Goal: Check status: Check status

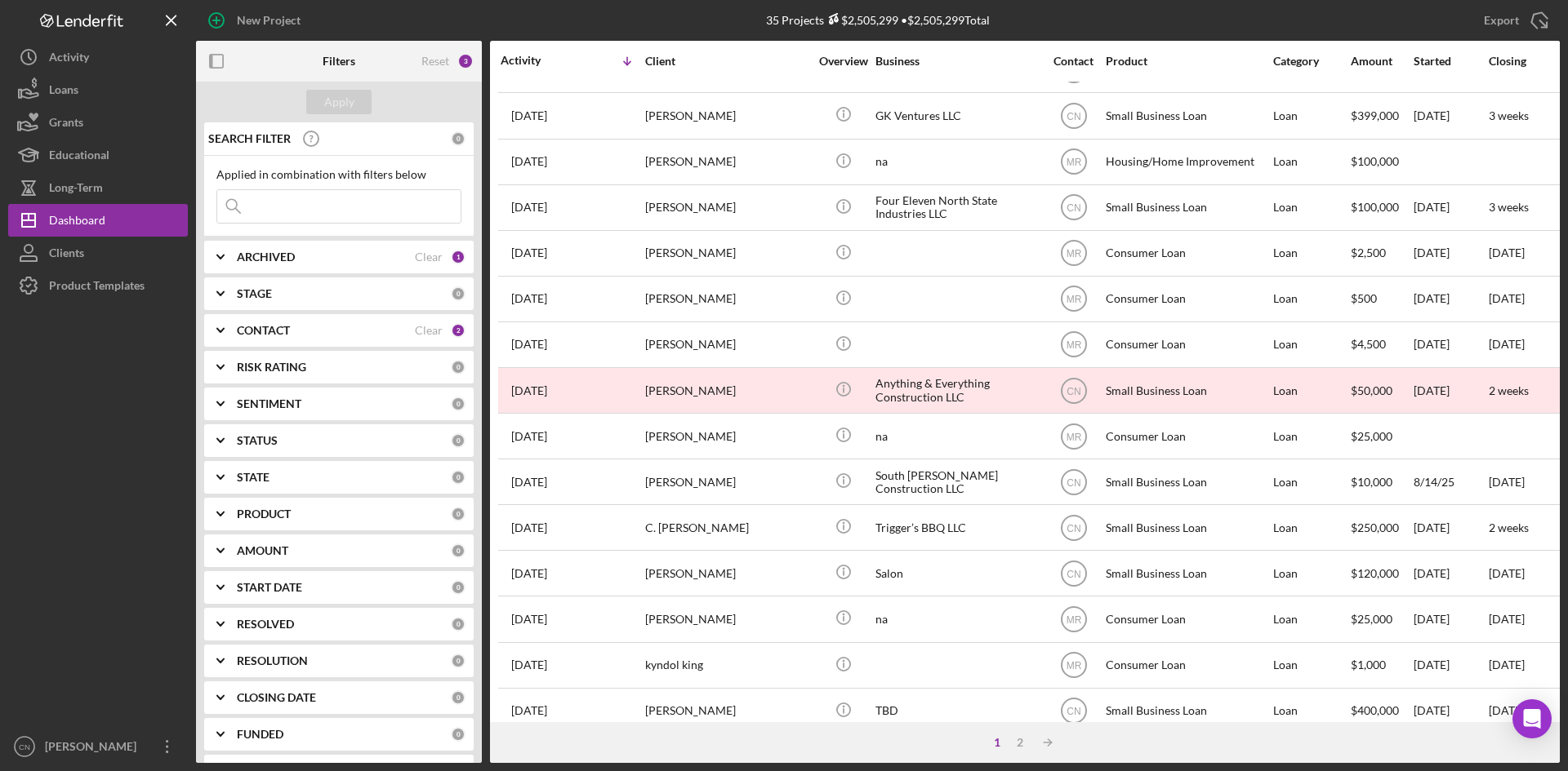
scroll to position [525, 0]
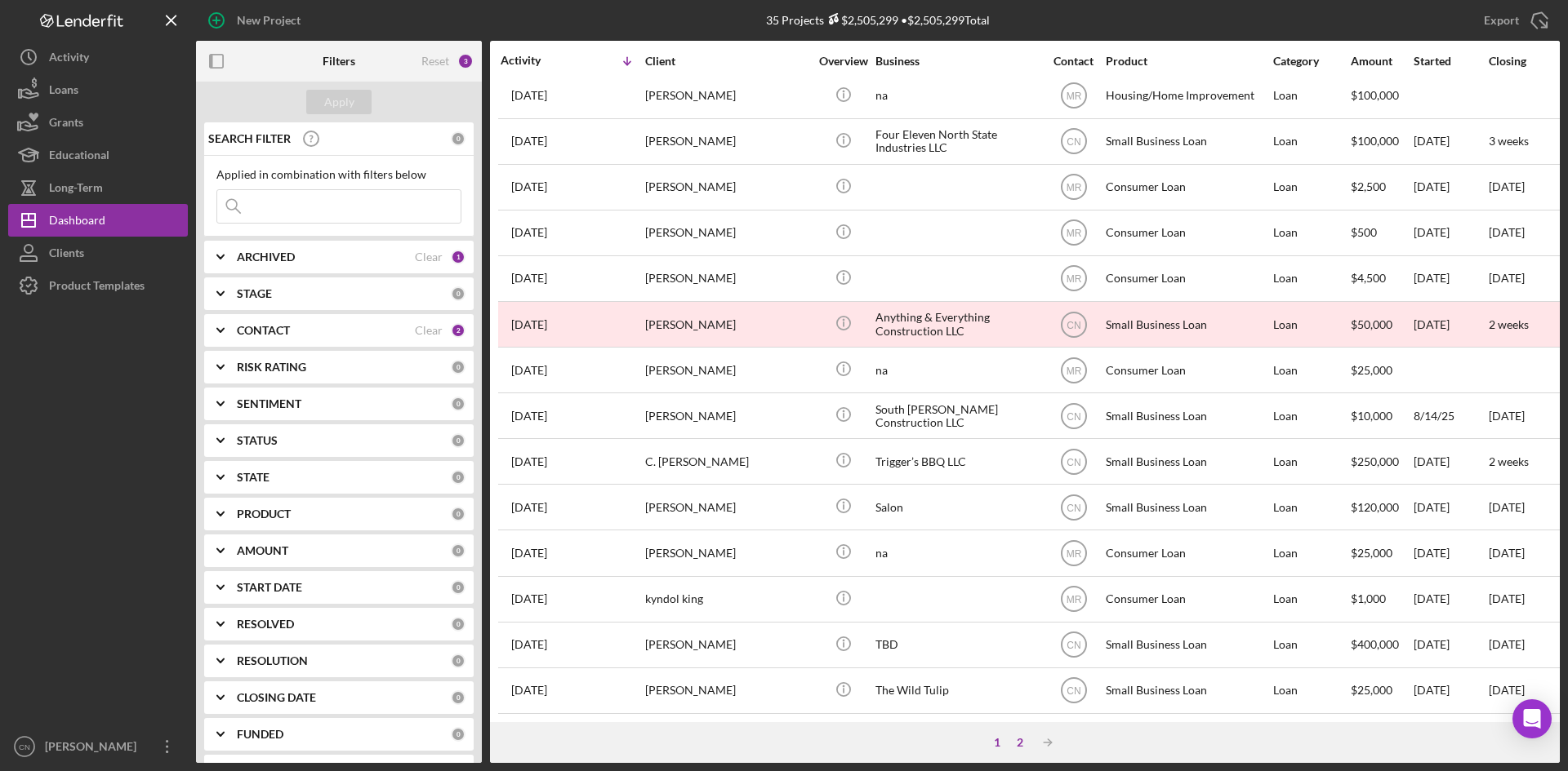
click at [1013, 741] on div "2" at bounding box center [1020, 742] width 23 height 13
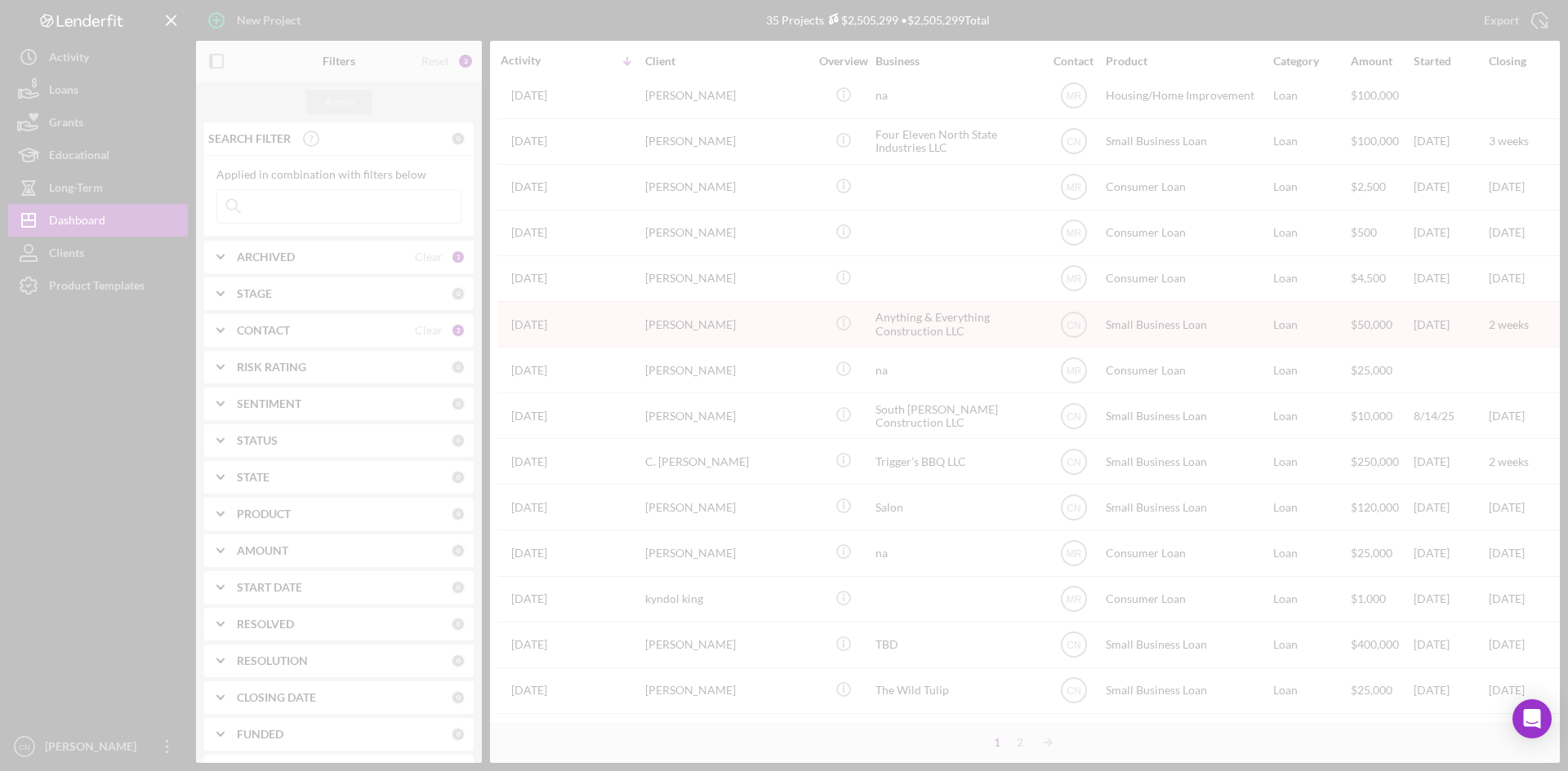
scroll to position [0, 0]
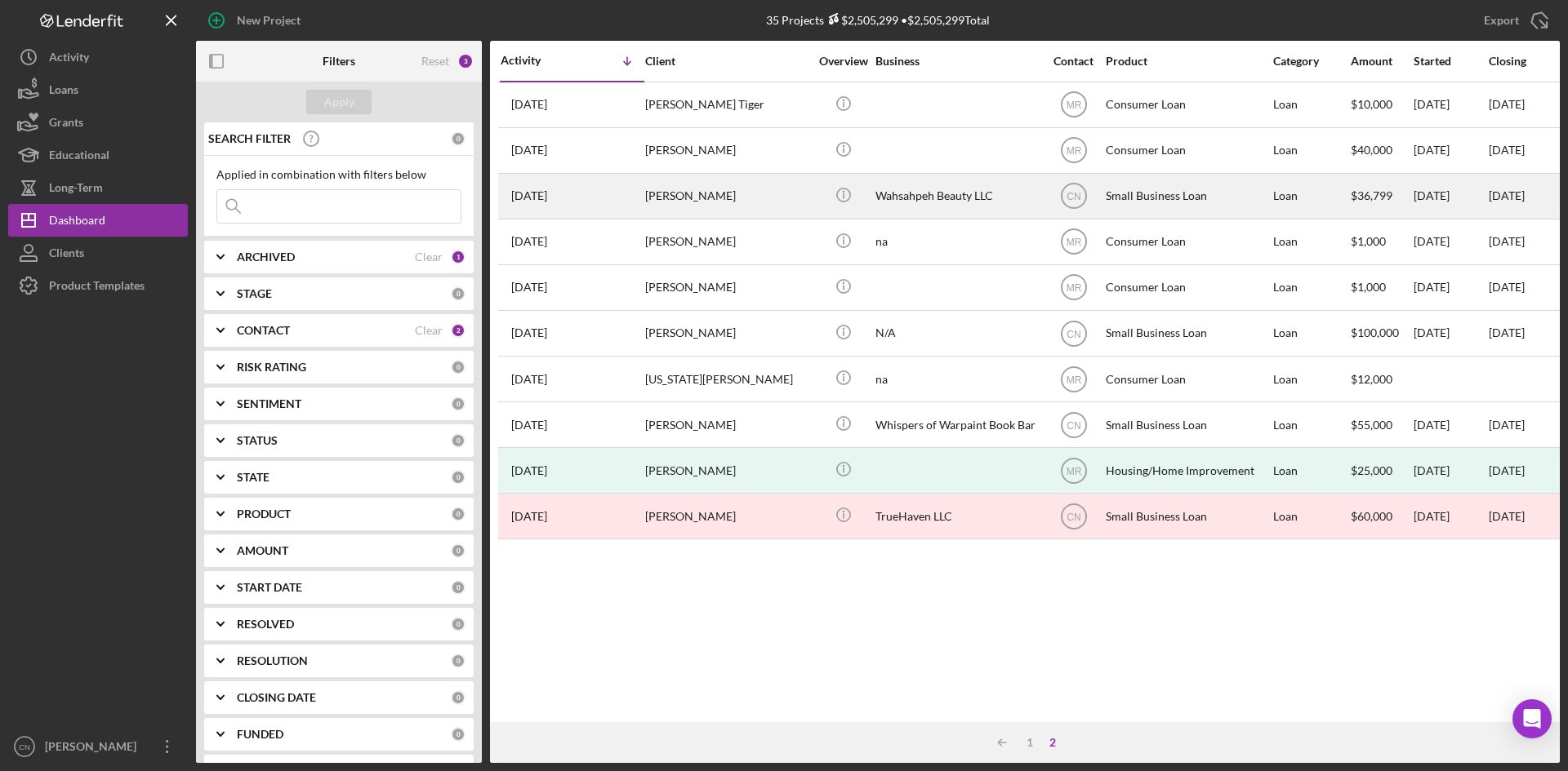
click at [667, 199] on div "[PERSON_NAME]" at bounding box center [726, 196] width 163 height 44
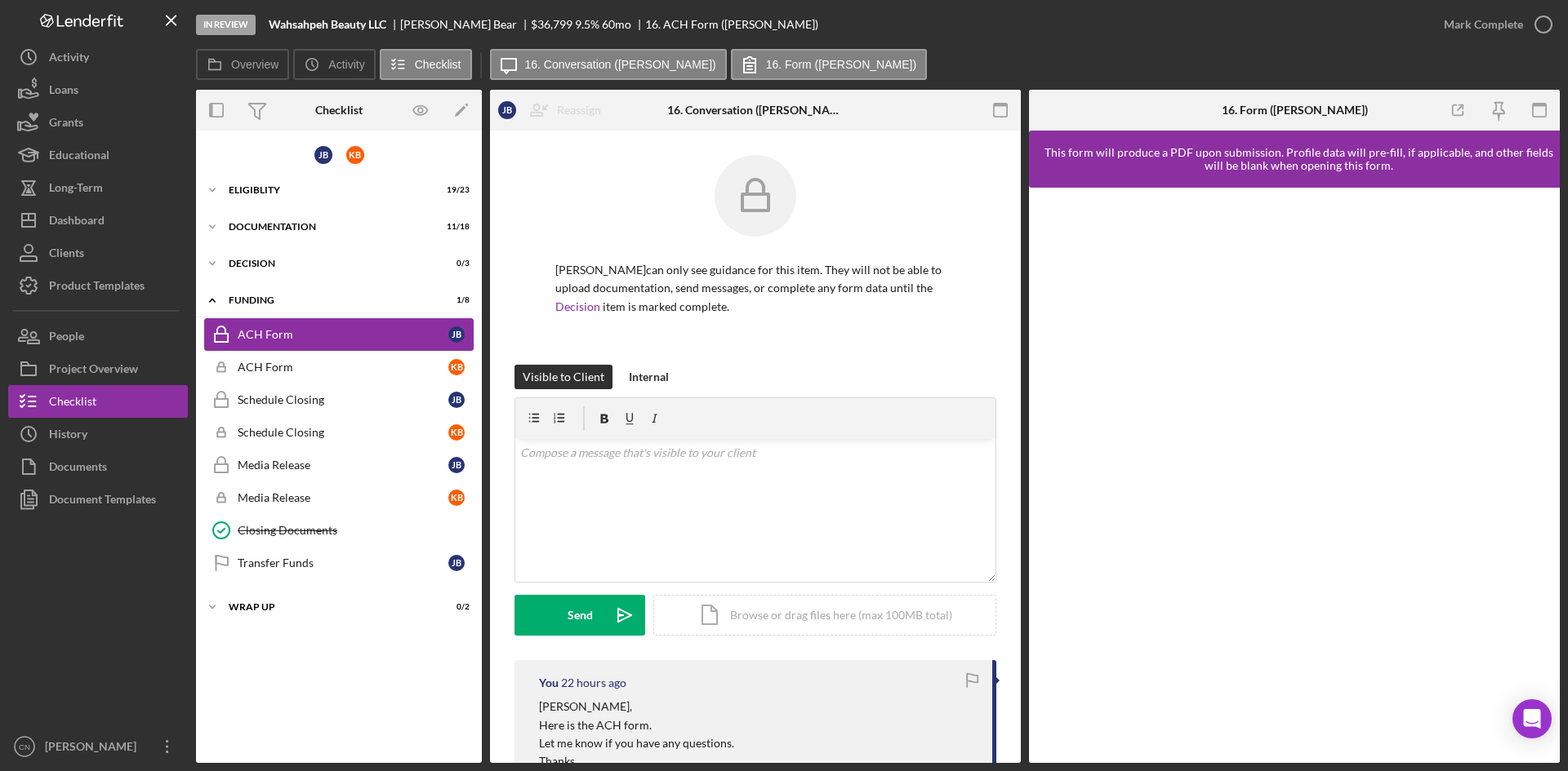
click at [272, 334] on div "ACH Form" at bounding box center [343, 334] width 210 height 13
click at [77, 219] on div "Dashboard" at bounding box center [77, 222] width 56 height 37
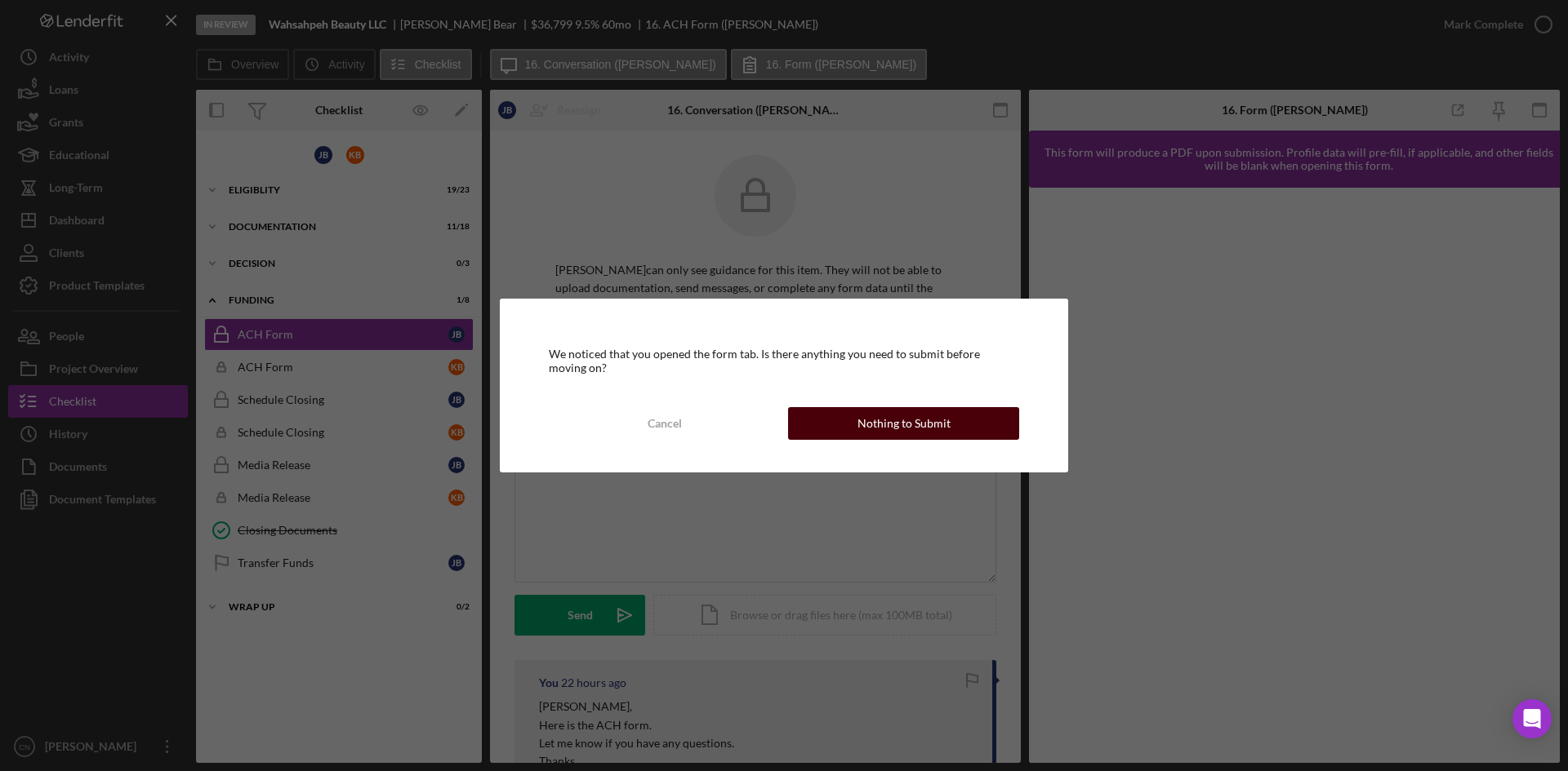
click at [876, 431] on div "Nothing to Submit" at bounding box center [904, 423] width 94 height 32
